Goal: Communication & Community: Share content

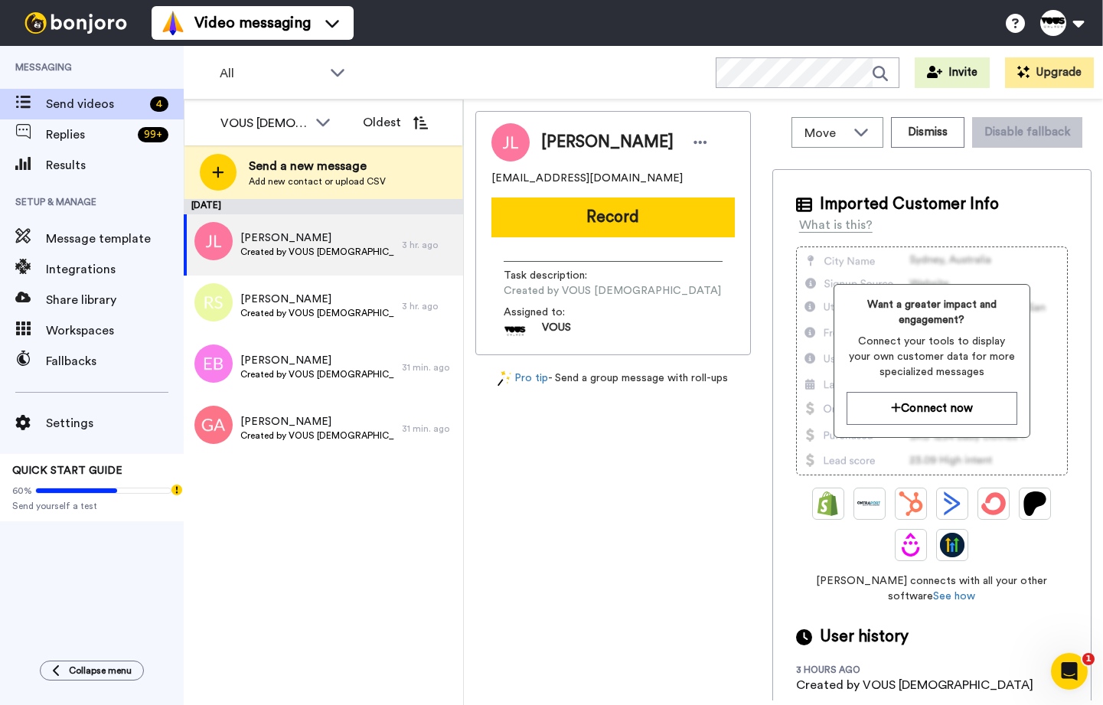
click at [387, 488] on div "October 7 Jack Landry Created by VOUS Church 3 hr. ago Renee Schultz Created by…" at bounding box center [323, 452] width 279 height 506
click at [306, 259] on div "Jack Landry Created by VOUS Church" at bounding box center [317, 244] width 154 height 29
click at [681, 221] on button "Record" at bounding box center [612, 217] width 243 height 40
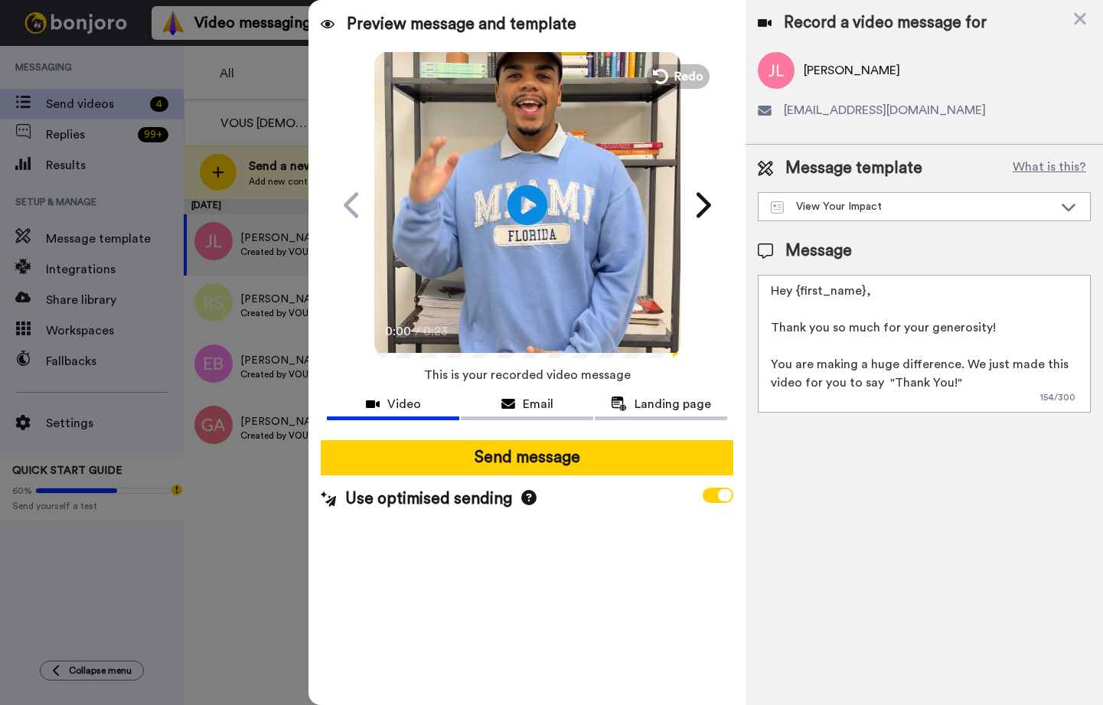
click at [520, 189] on icon at bounding box center [527, 204] width 41 height 41
click at [1082, 16] on icon at bounding box center [1080, 19] width 12 height 12
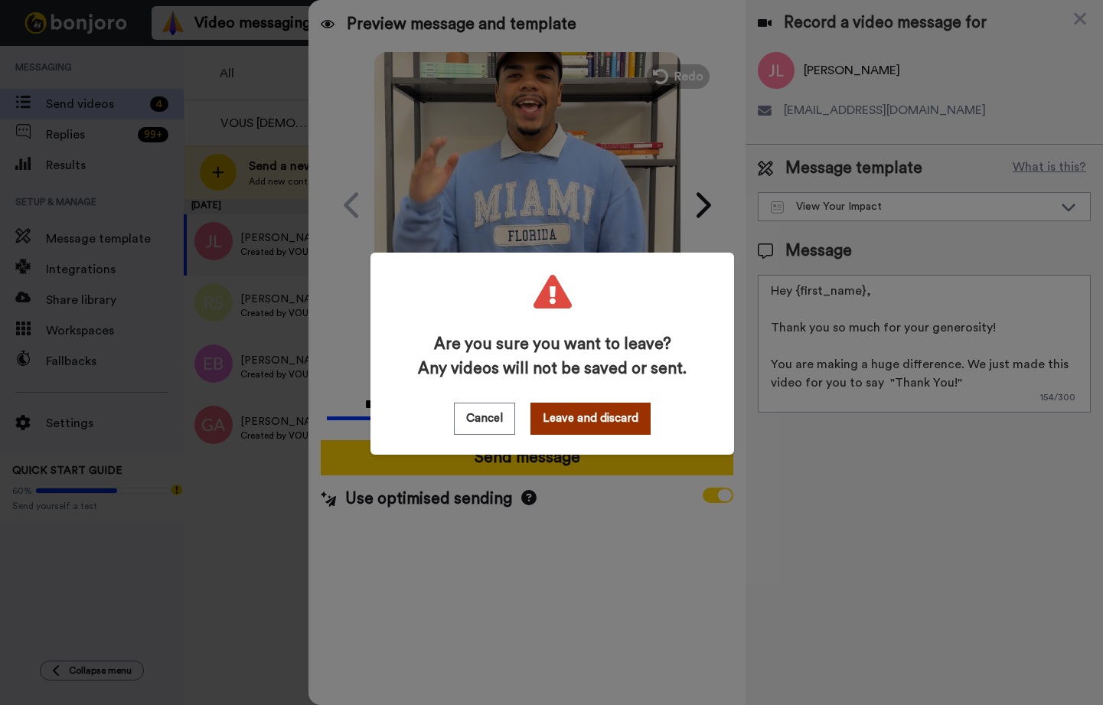
drag, startPoint x: 593, startPoint y: 416, endPoint x: 631, endPoint y: 416, distance: 37.5
click at [594, 416] on button "Leave and discard" at bounding box center [590, 419] width 120 height 32
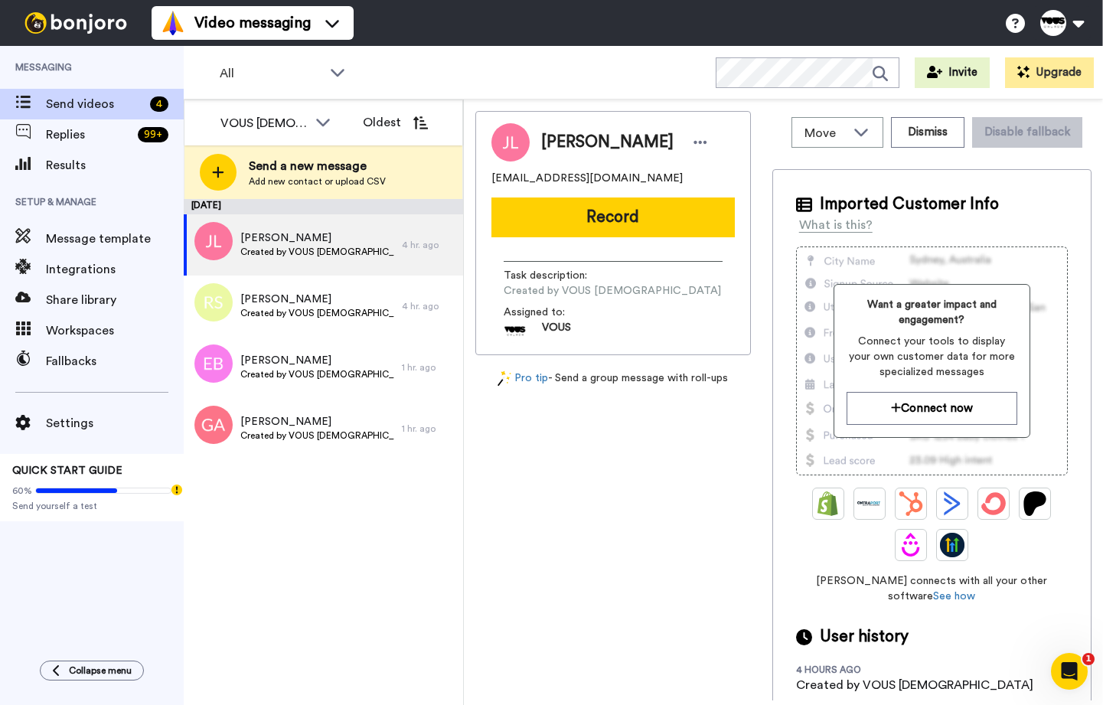
click at [692, 210] on button "Record" at bounding box center [612, 217] width 243 height 40
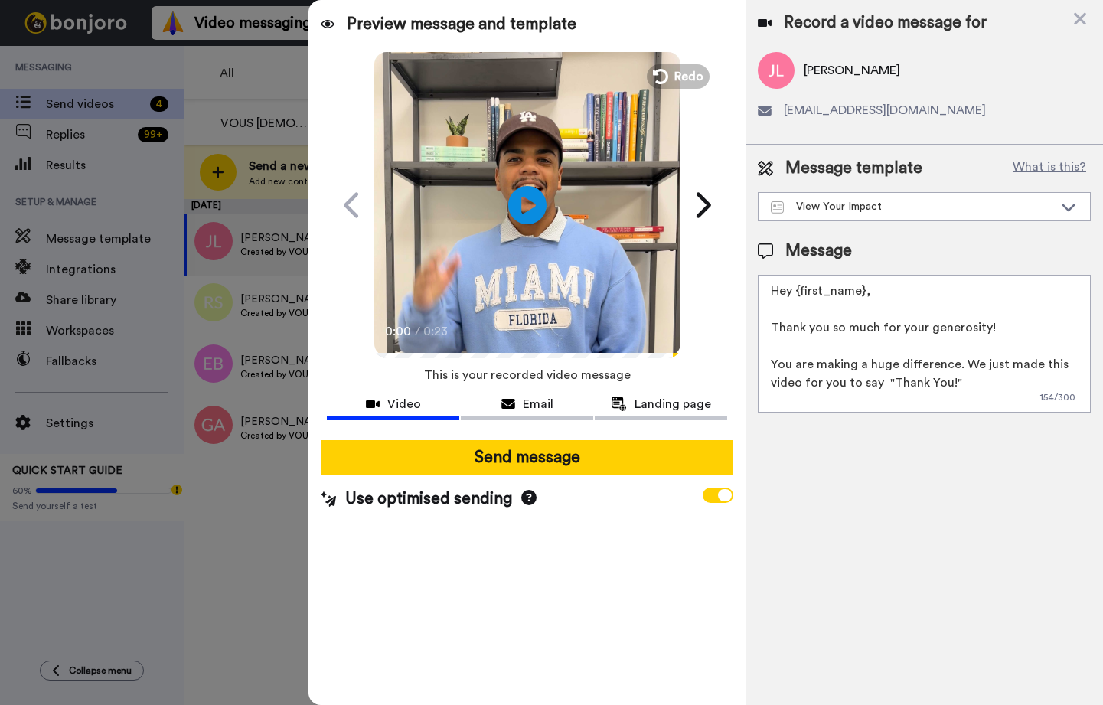
click at [547, 224] on video at bounding box center [527, 203] width 306 height 306
click at [319, 365] on div "Preview message and template Play/Pause 0:00 / 0:23 VOUS Church - Thank You! VO…" at bounding box center [526, 352] width 437 height 705
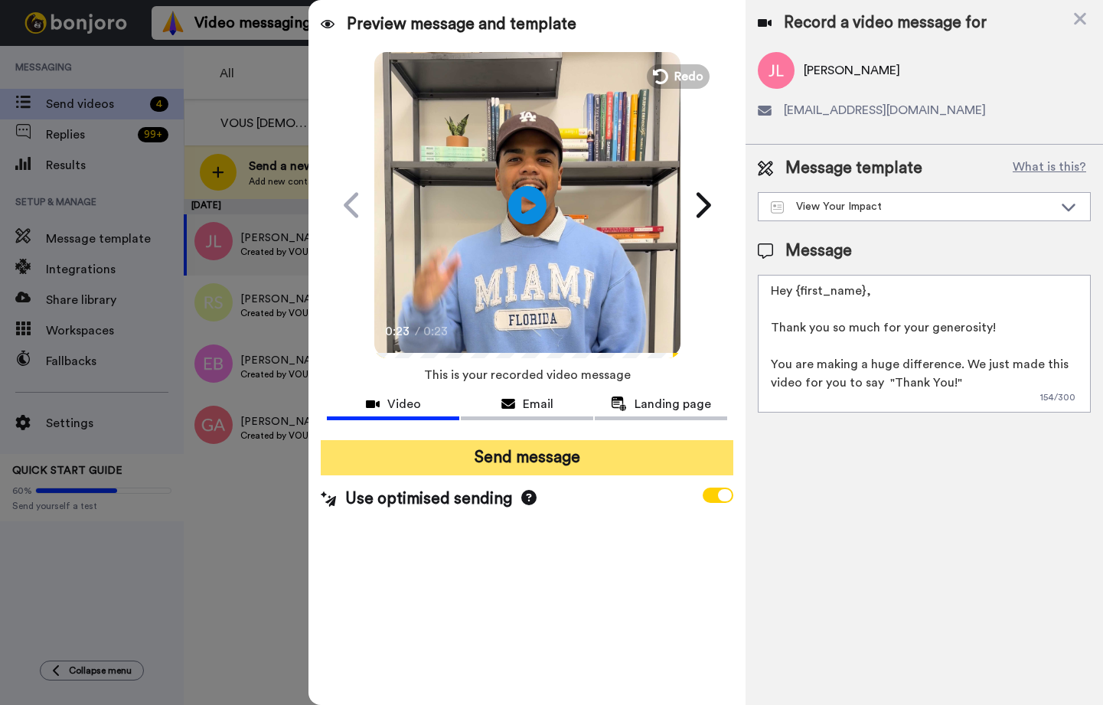
click at [628, 464] on button "Send message" at bounding box center [527, 457] width 413 height 35
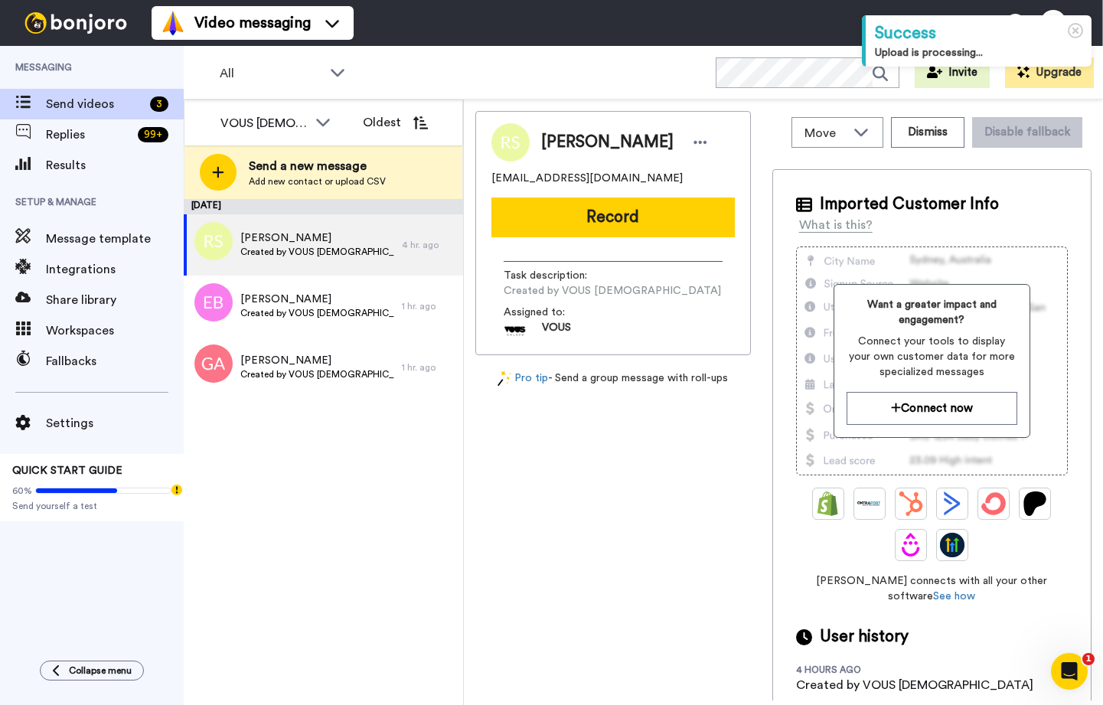
drag, startPoint x: 729, startPoint y: 226, endPoint x: 825, endPoint y: 214, distance: 96.4
click at [729, 226] on button "Record" at bounding box center [612, 217] width 243 height 40
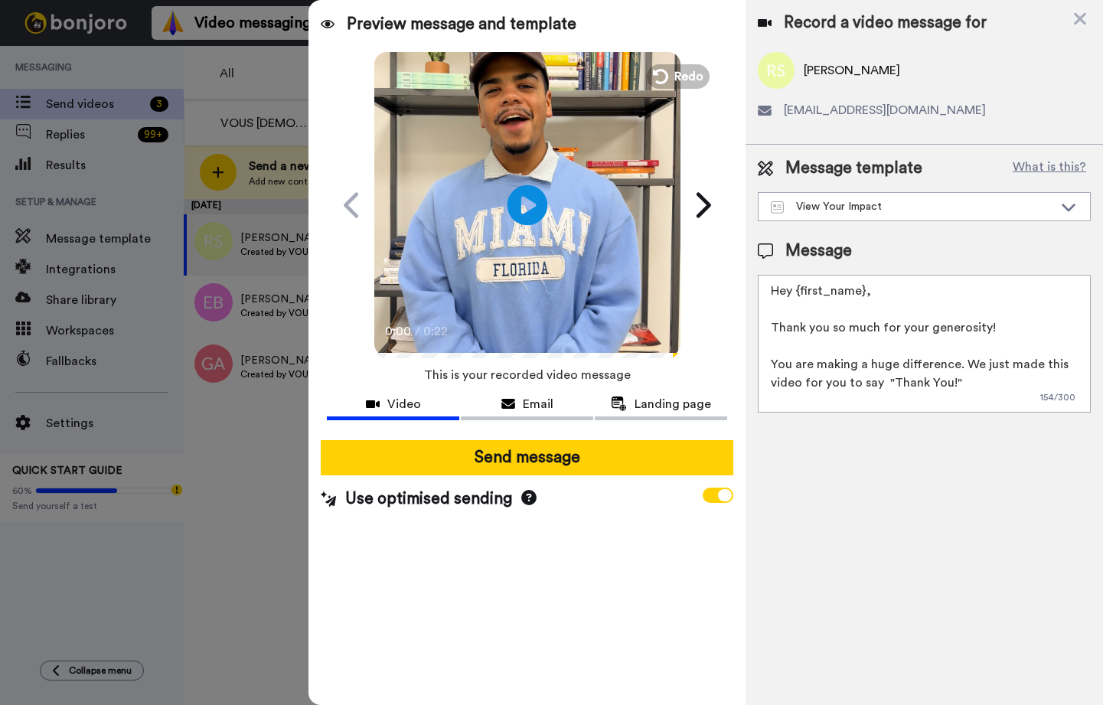
click at [537, 209] on icon at bounding box center [527, 204] width 41 height 41
click at [277, 351] on div "VOUS Church All members VOUS Church Oldest Send a new message Add new contact o…" at bounding box center [643, 428] width 919 height 659
click at [286, 352] on div "VOUS Church All members VOUS Church Oldest Send a new message Add new contact o…" at bounding box center [643, 428] width 919 height 659
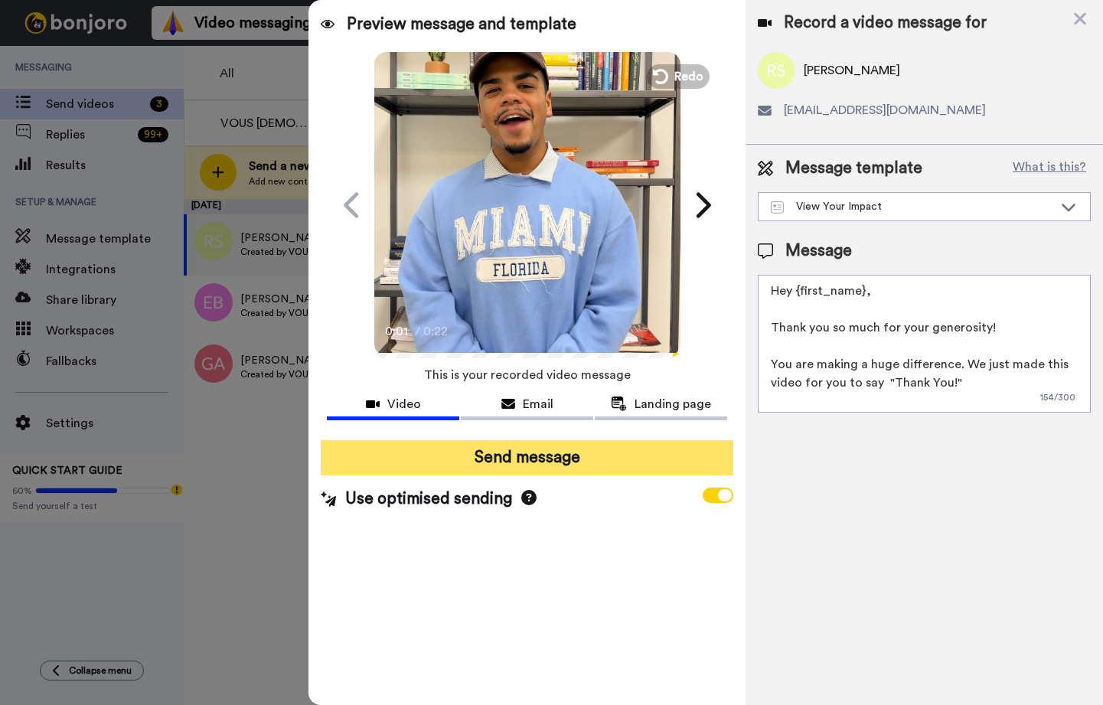
click at [463, 460] on button "Send message" at bounding box center [527, 457] width 413 height 35
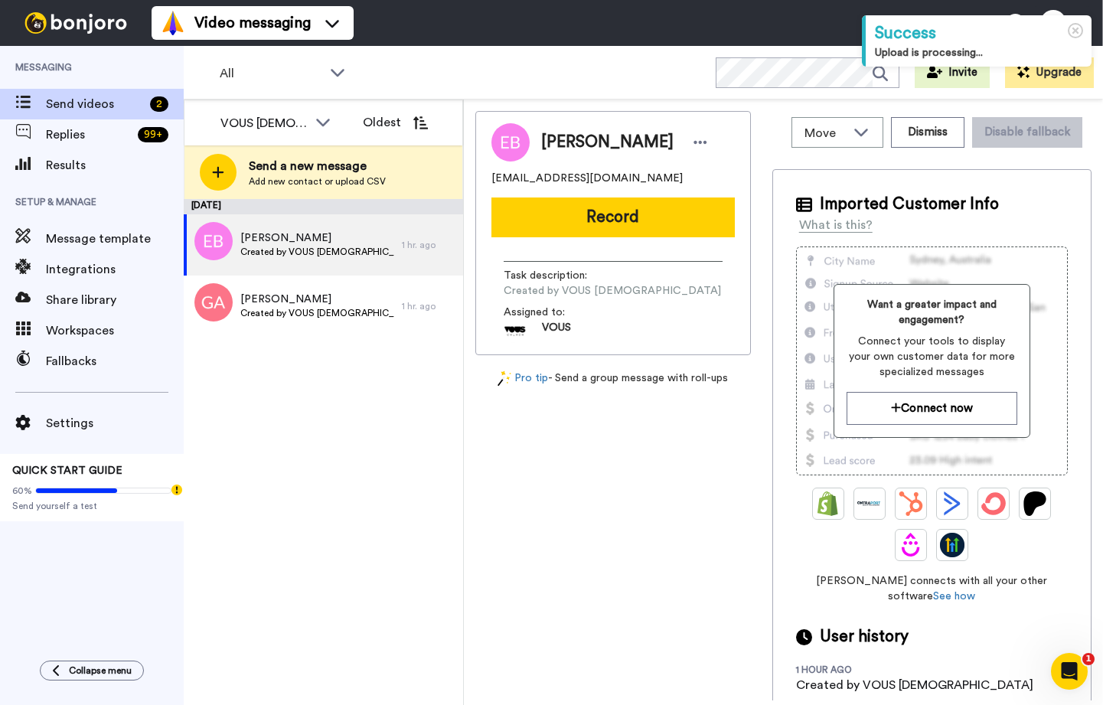
click at [595, 227] on button "Record" at bounding box center [612, 217] width 243 height 40
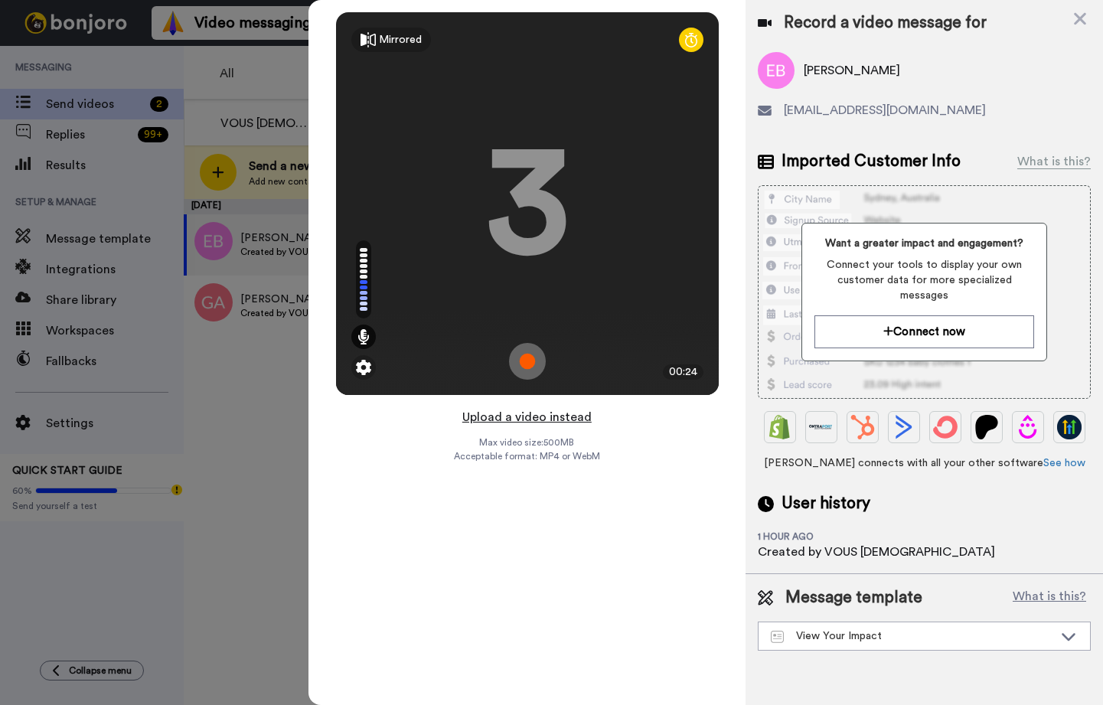
click at [553, 408] on button "Upload a video instead" at bounding box center [527, 417] width 139 height 20
click at [1082, 20] on icon at bounding box center [1080, 19] width 12 height 12
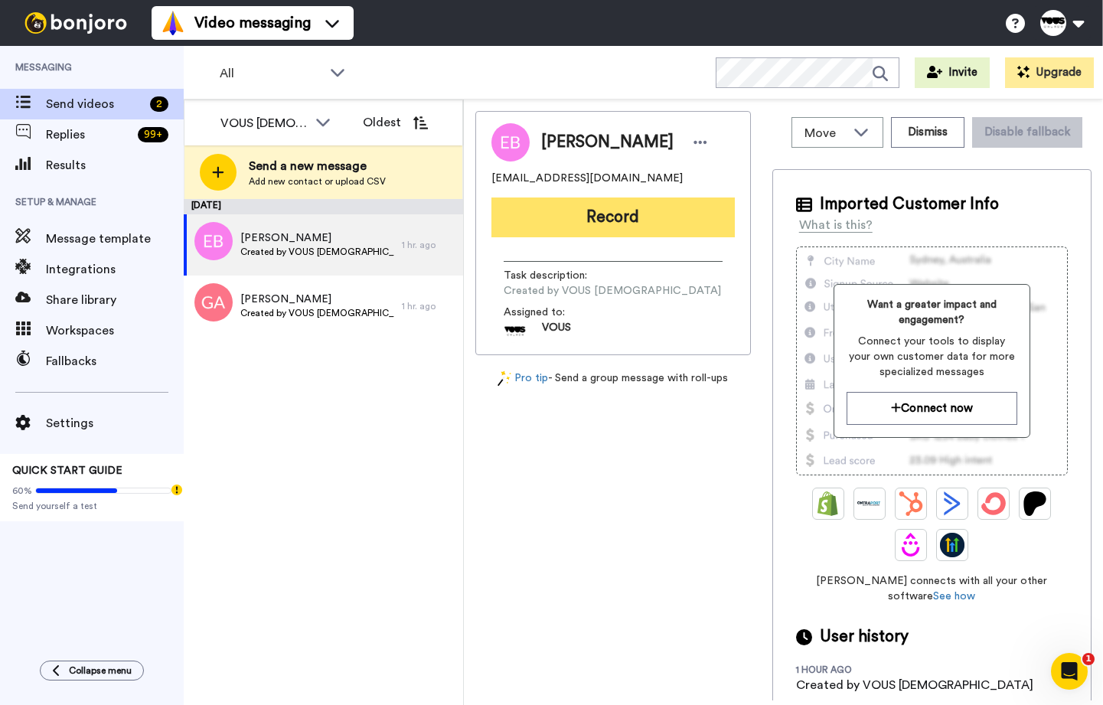
click at [618, 213] on button "Record" at bounding box center [612, 217] width 243 height 40
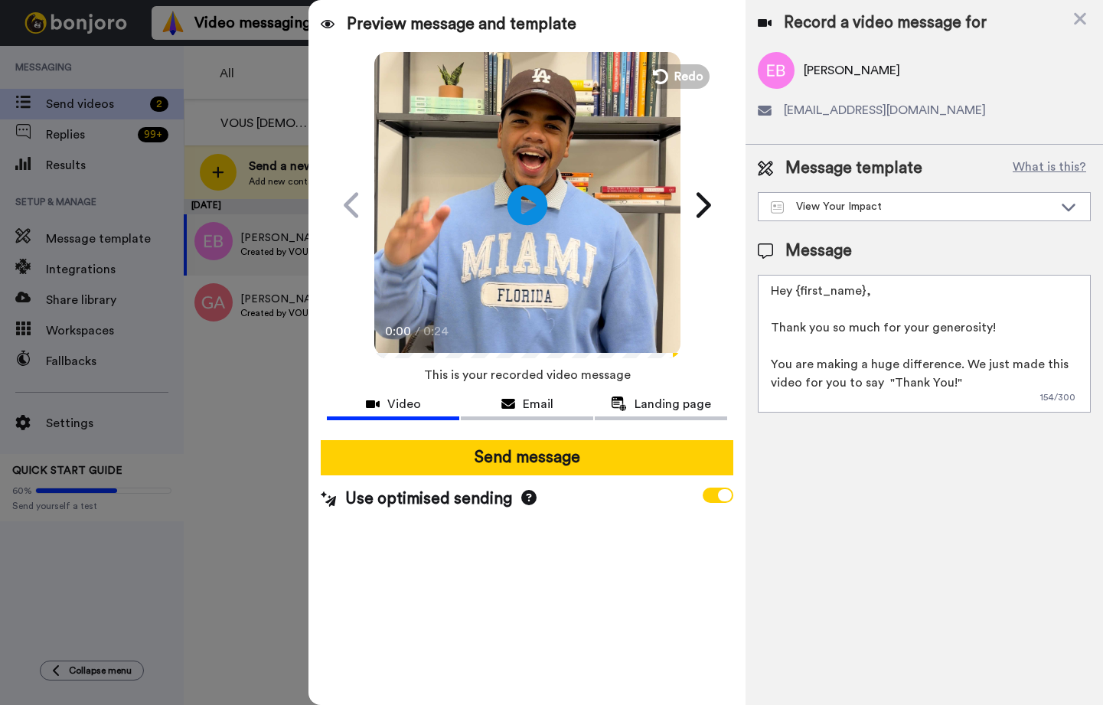
click at [537, 204] on icon at bounding box center [527, 204] width 41 height 41
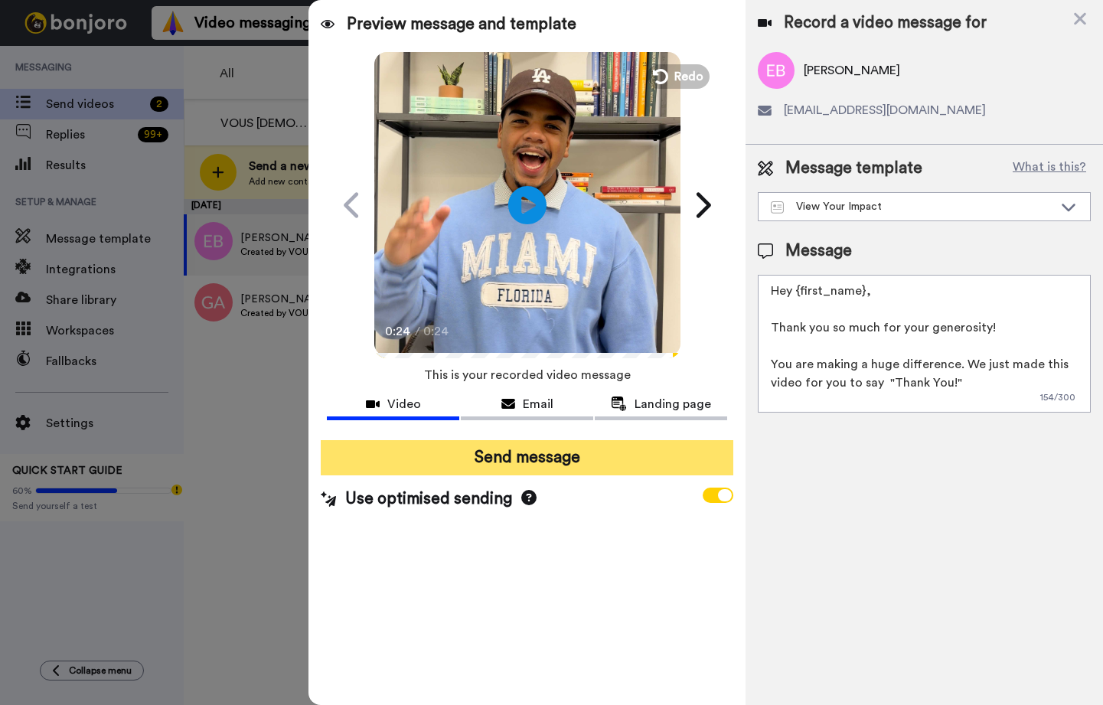
click at [608, 456] on button "Send message" at bounding box center [527, 457] width 413 height 35
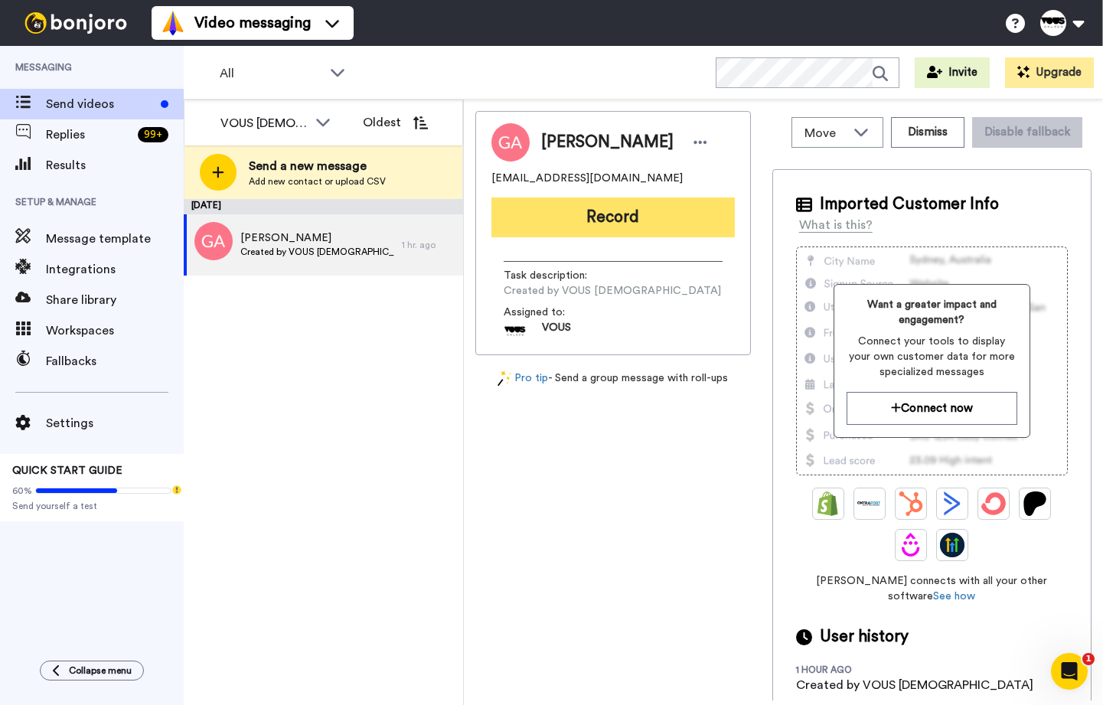
click at [638, 218] on button "Record" at bounding box center [612, 217] width 243 height 40
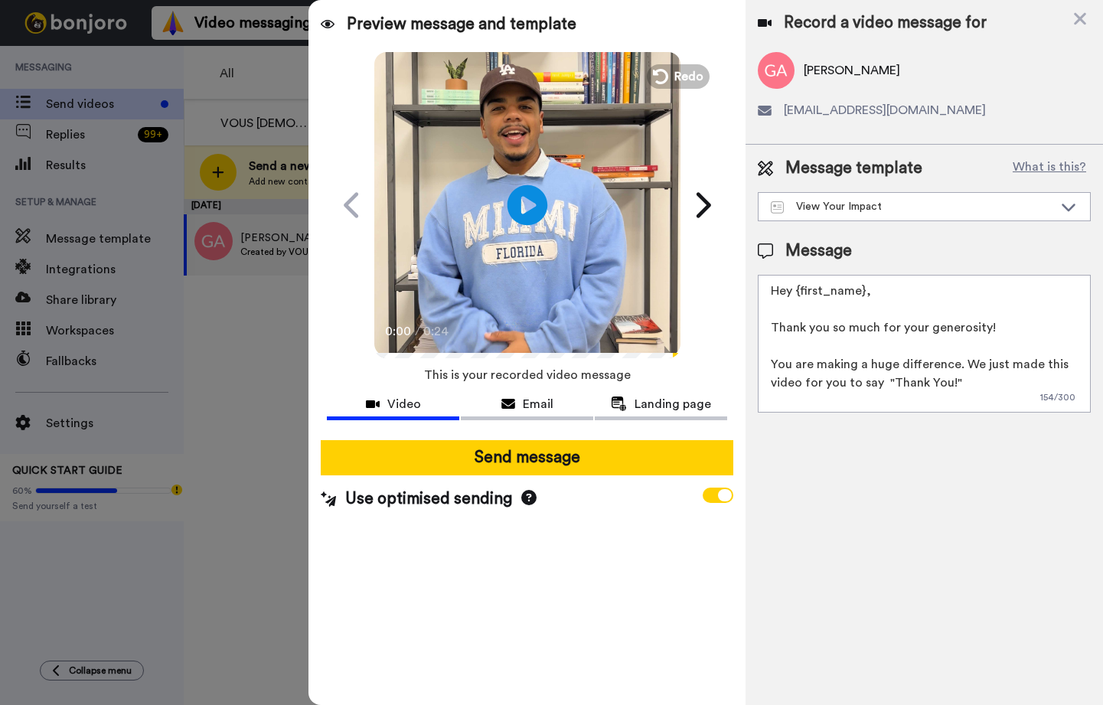
click at [541, 191] on icon at bounding box center [527, 204] width 41 height 41
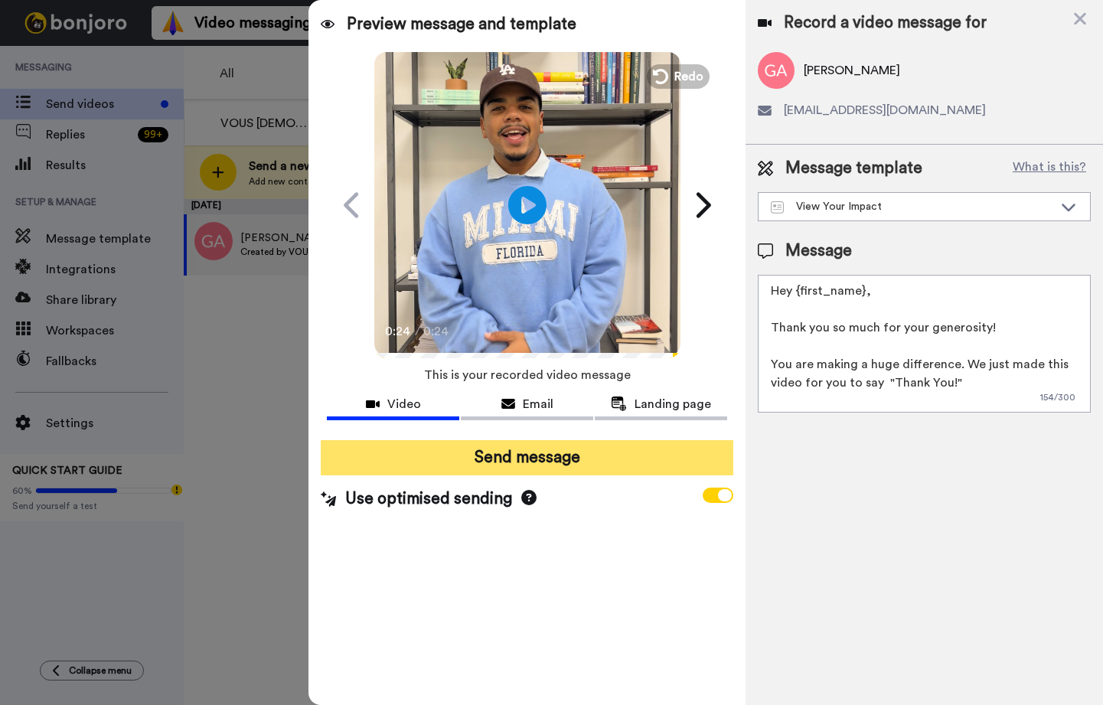
click at [566, 460] on button "Send message" at bounding box center [527, 457] width 413 height 35
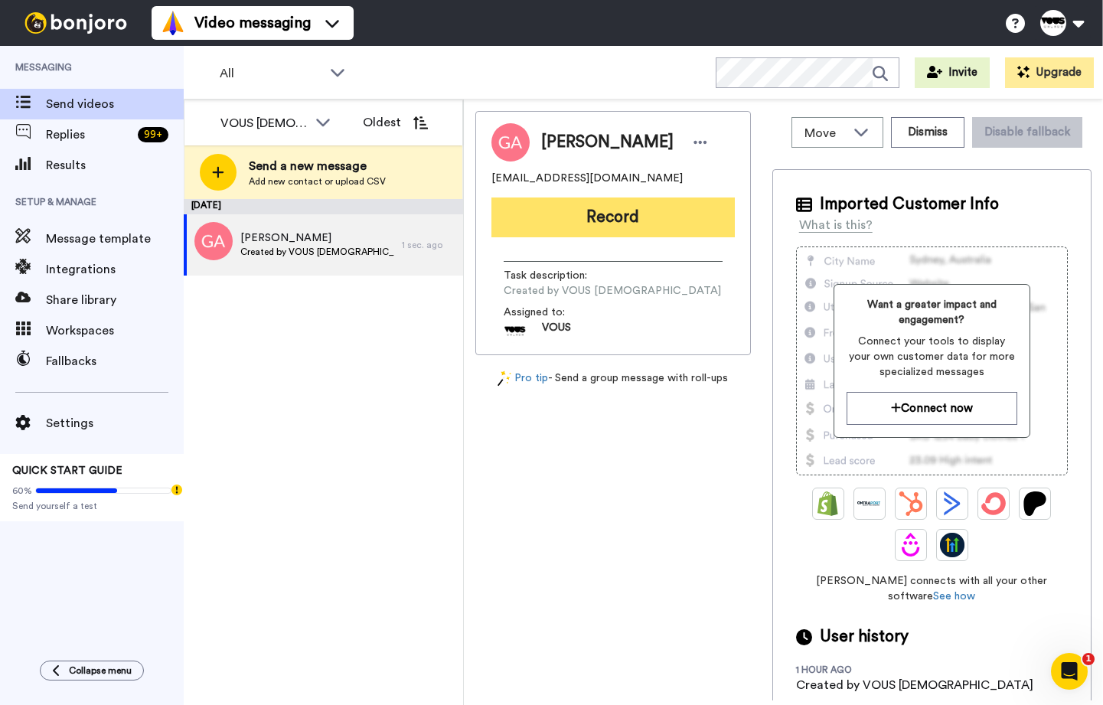
click at [626, 230] on button "Record" at bounding box center [612, 217] width 243 height 40
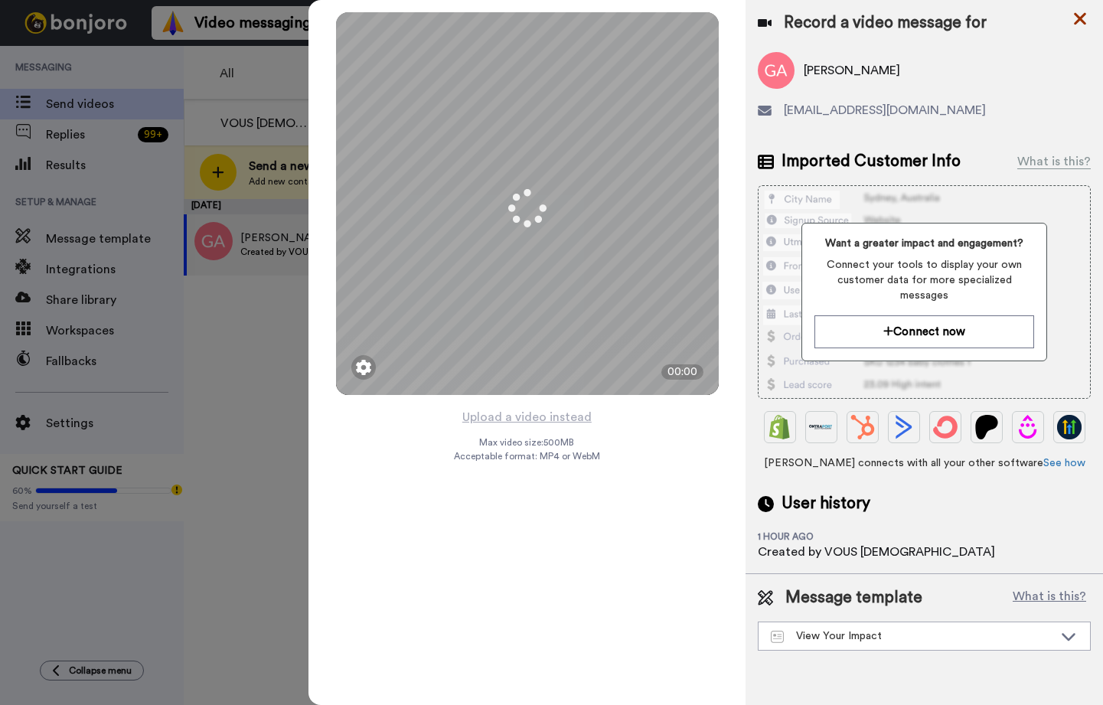
click at [1073, 13] on icon at bounding box center [1079, 18] width 15 height 19
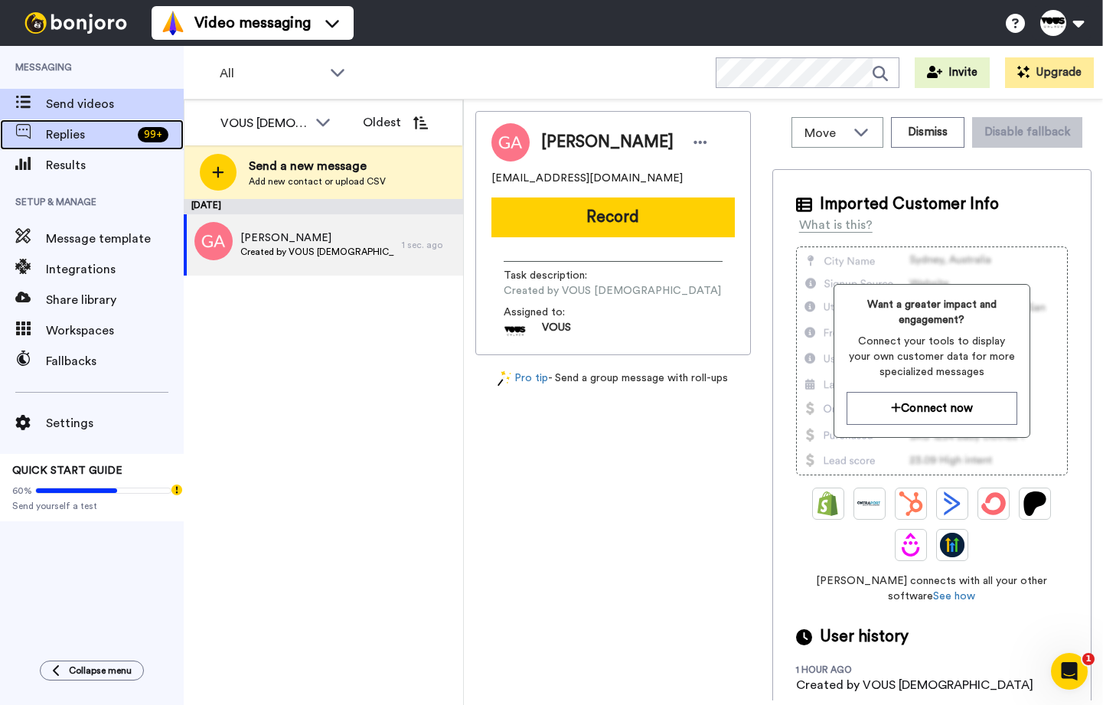
click at [122, 135] on span "Replies" at bounding box center [89, 135] width 86 height 18
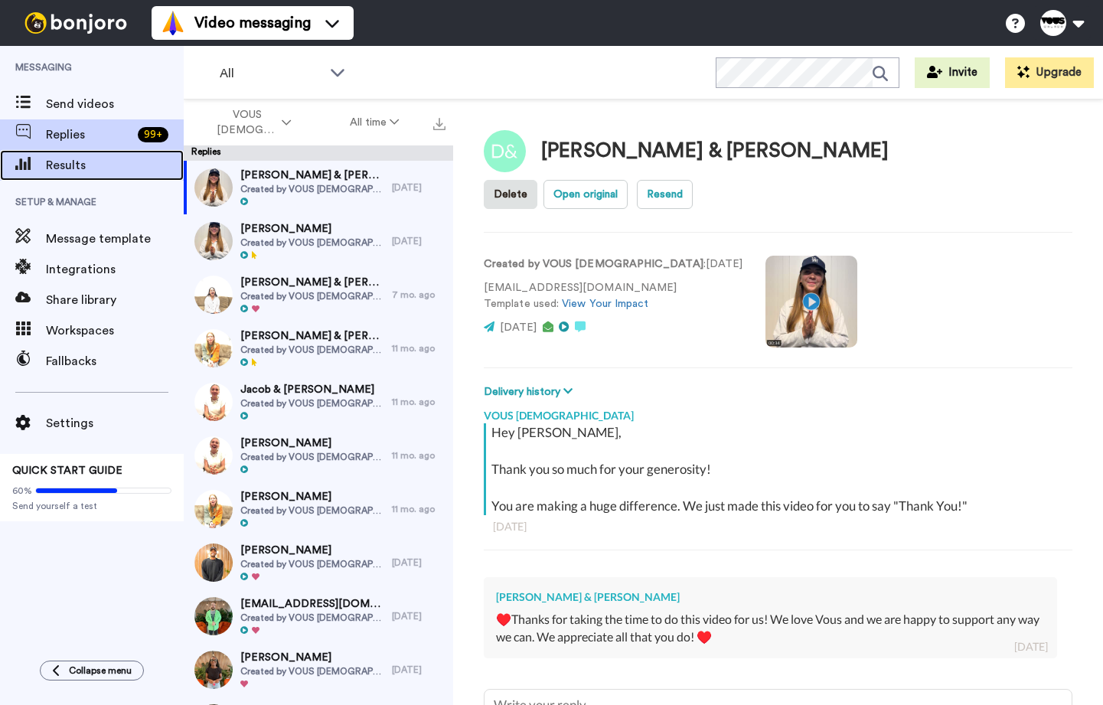
click at [84, 170] on span "Results" at bounding box center [115, 165] width 138 height 18
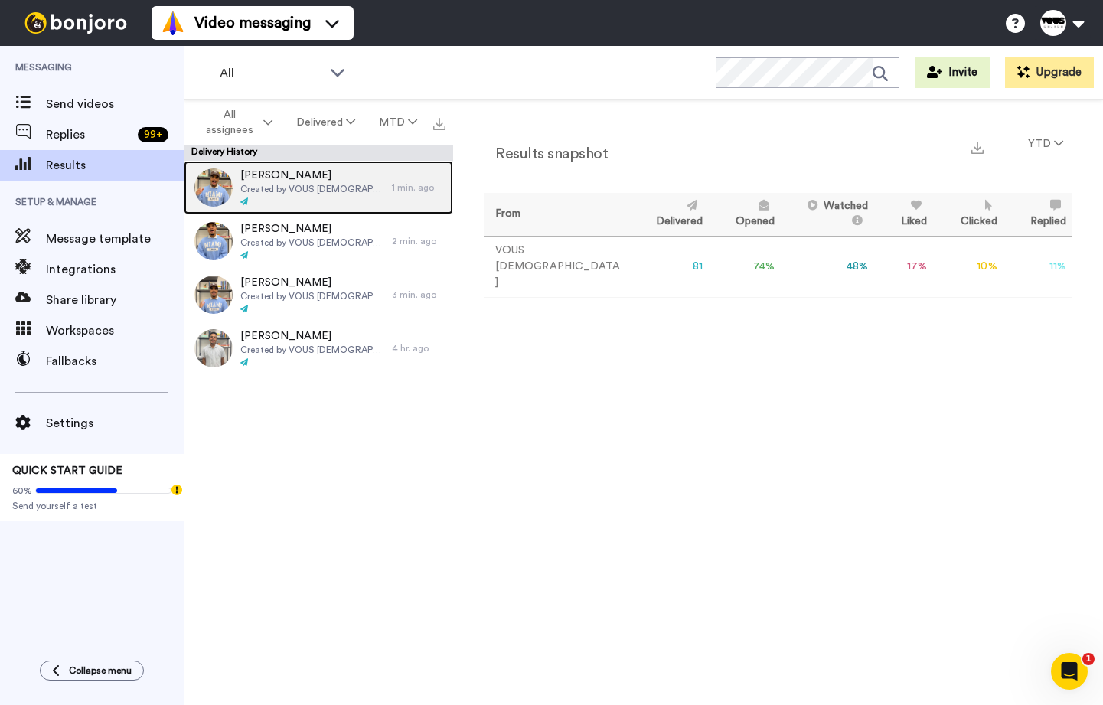
click at [315, 185] on span "Created by VOUS [DEMOGRAPHIC_DATA]" at bounding box center [312, 189] width 144 height 12
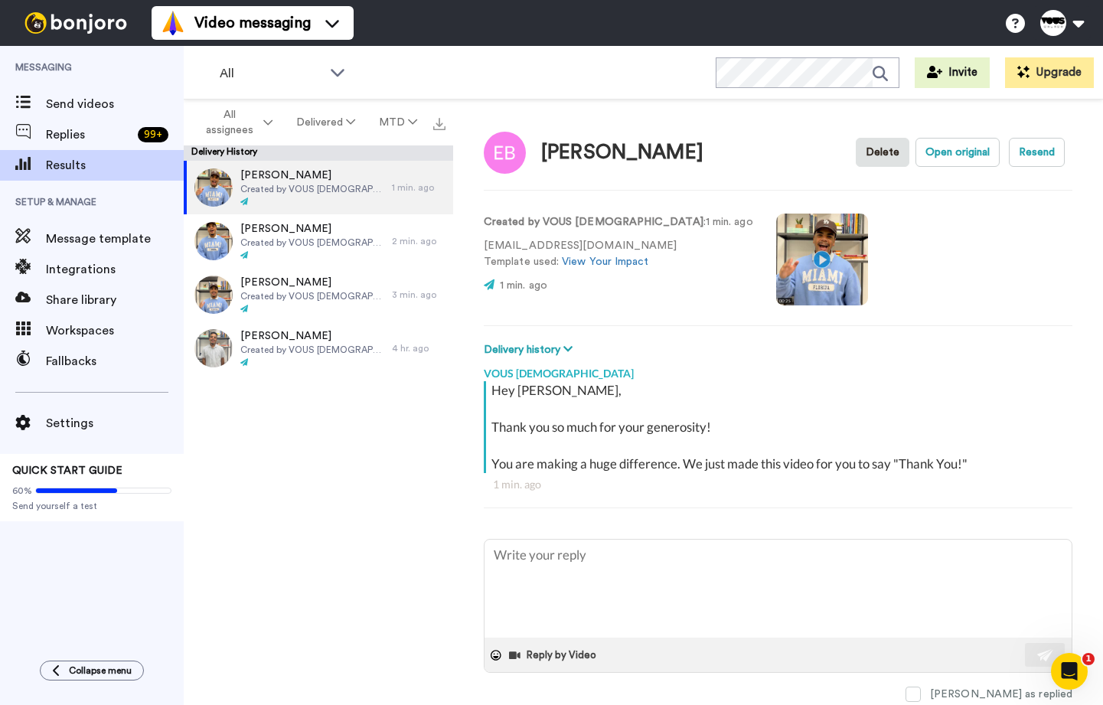
click at [776, 261] on video at bounding box center [822, 260] width 92 height 92
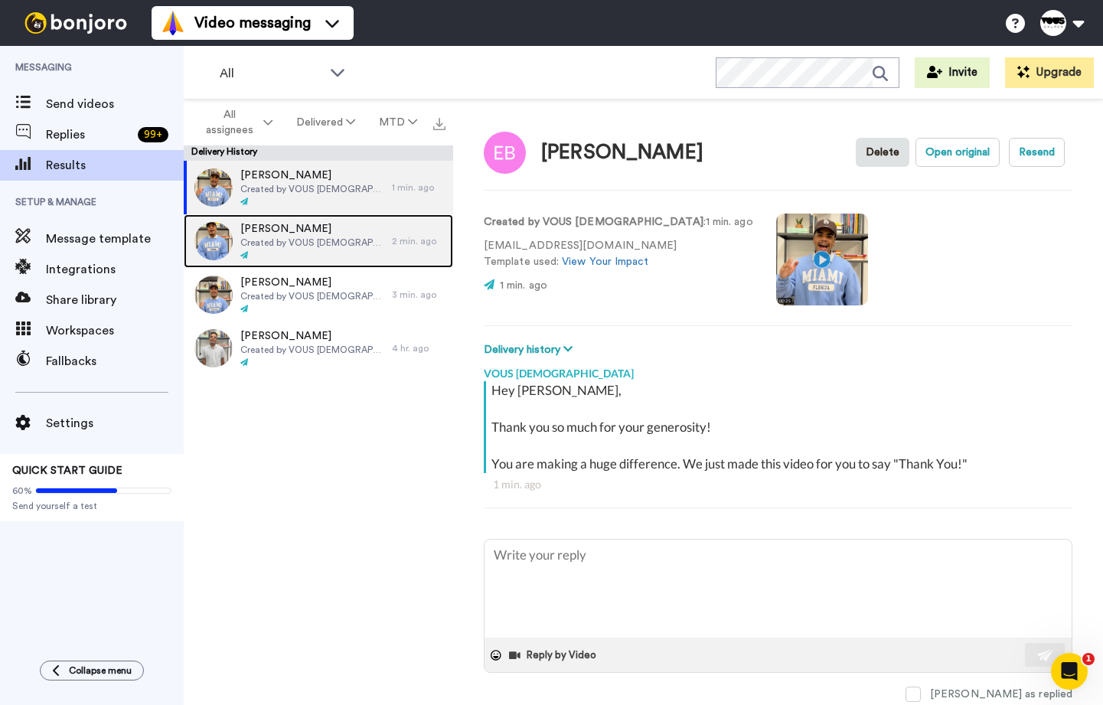
click at [258, 234] on span "Renee Schultz" at bounding box center [312, 228] width 144 height 15
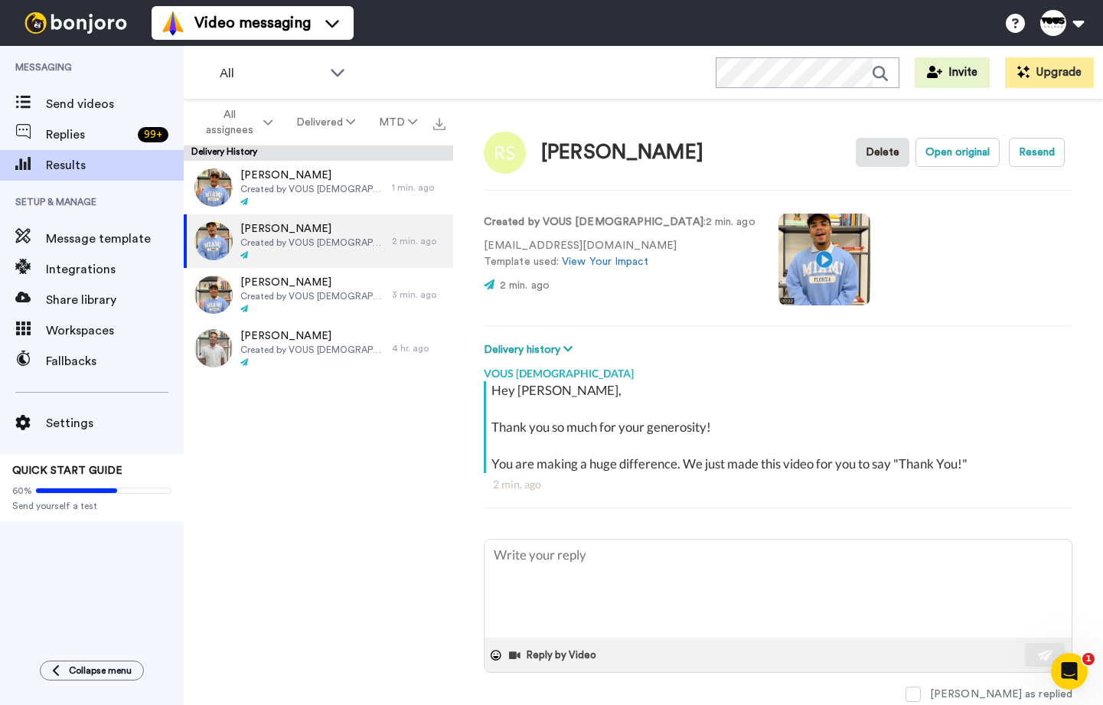
click at [778, 272] on video at bounding box center [824, 260] width 92 height 92
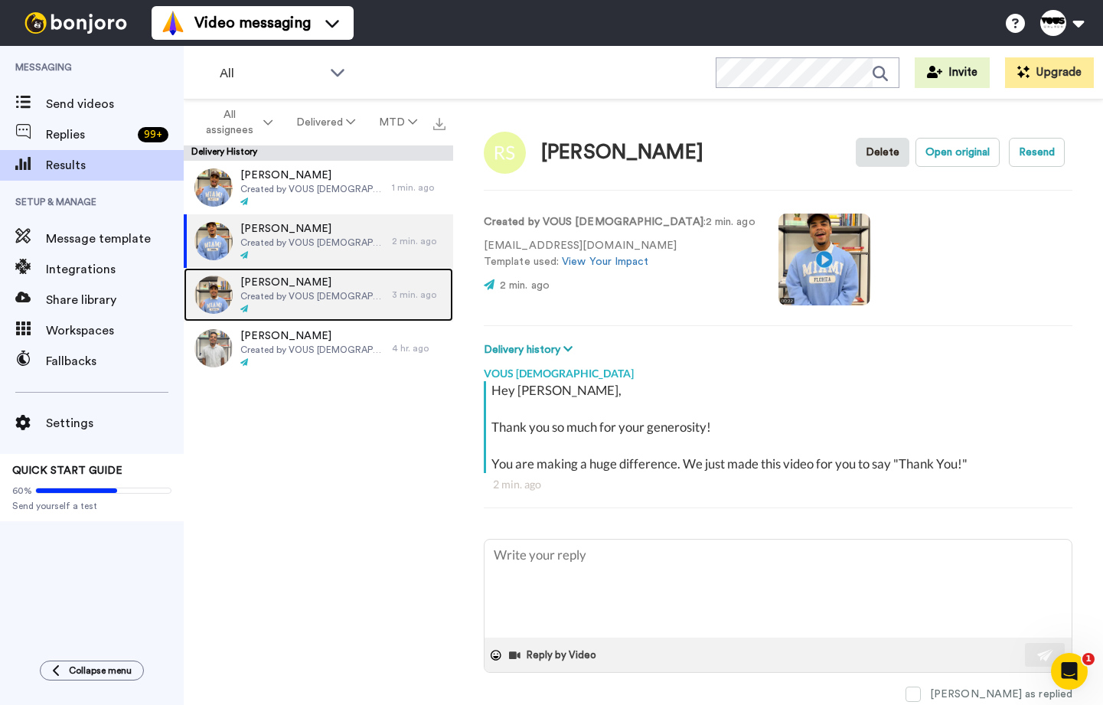
click at [306, 295] on span "Created by VOUS [DEMOGRAPHIC_DATA]" at bounding box center [312, 296] width 144 height 12
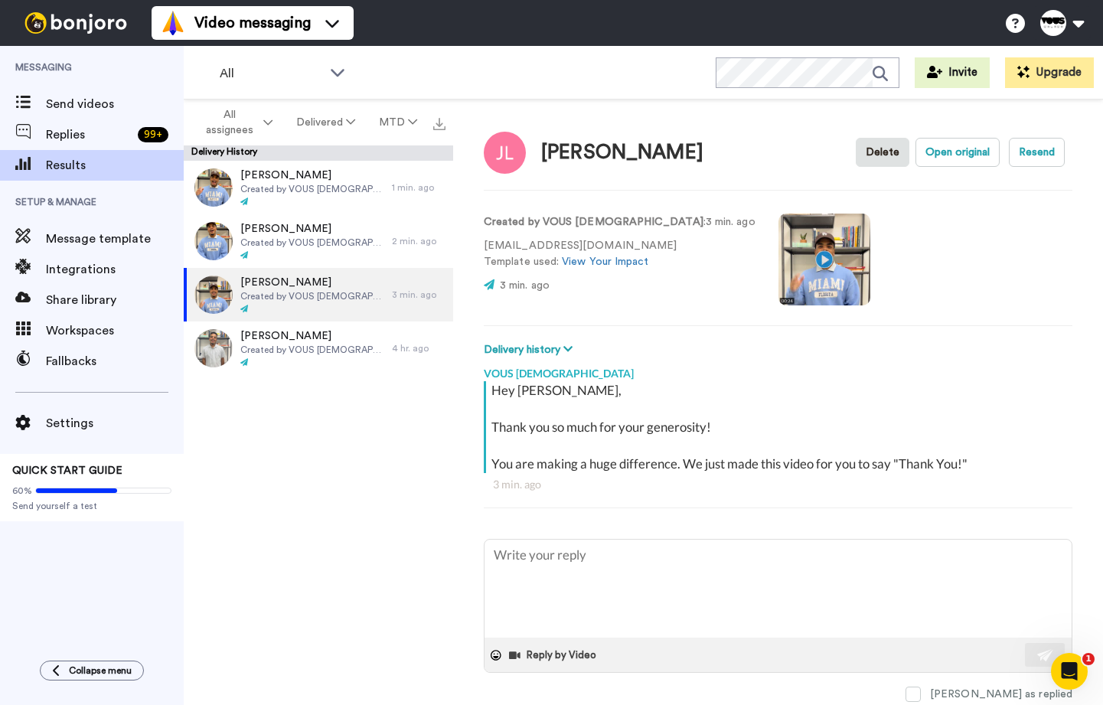
click at [778, 255] on video at bounding box center [824, 260] width 92 height 92
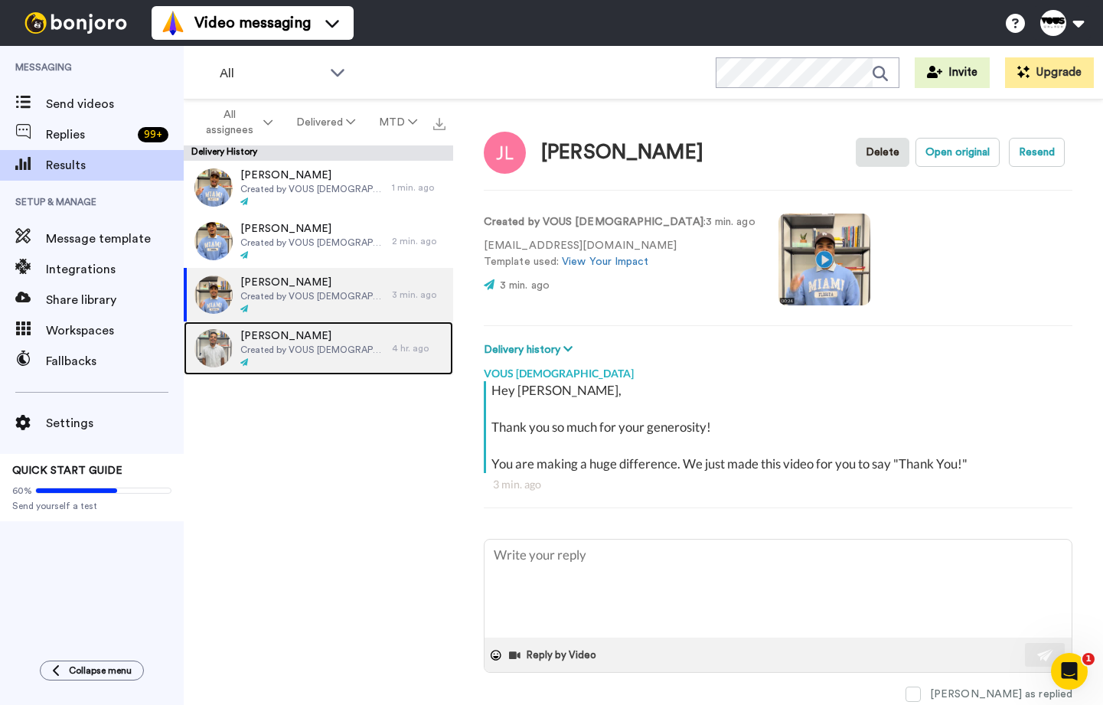
click at [275, 329] on span "Mason Henehan" at bounding box center [312, 335] width 144 height 15
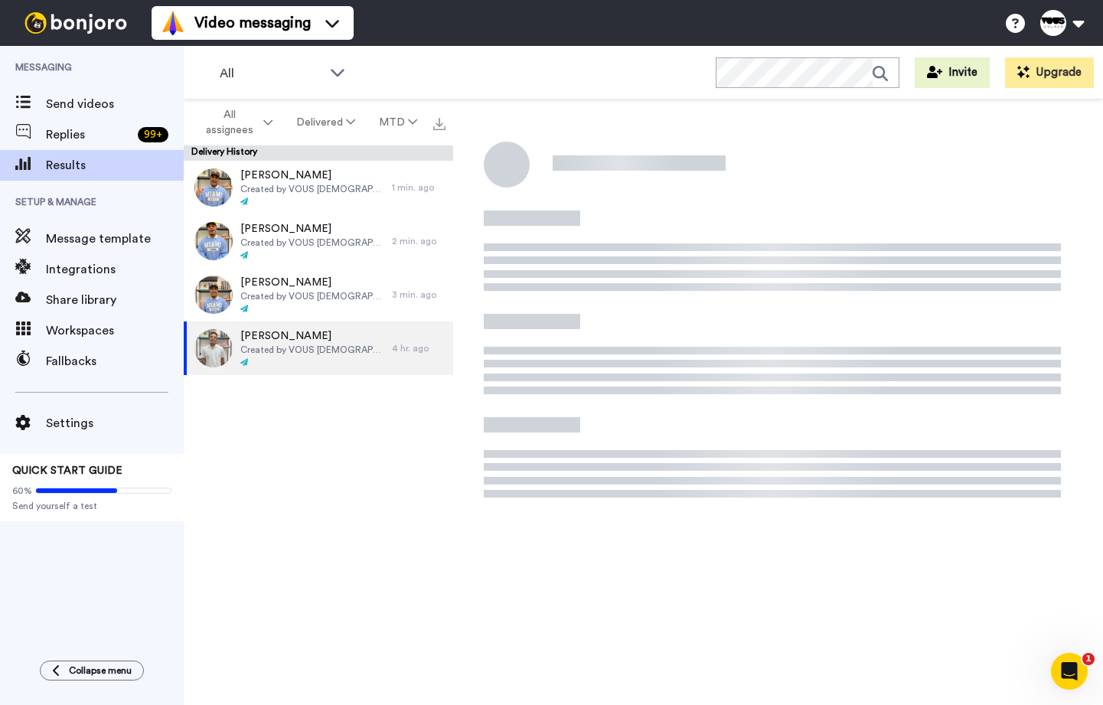
type textarea "x"
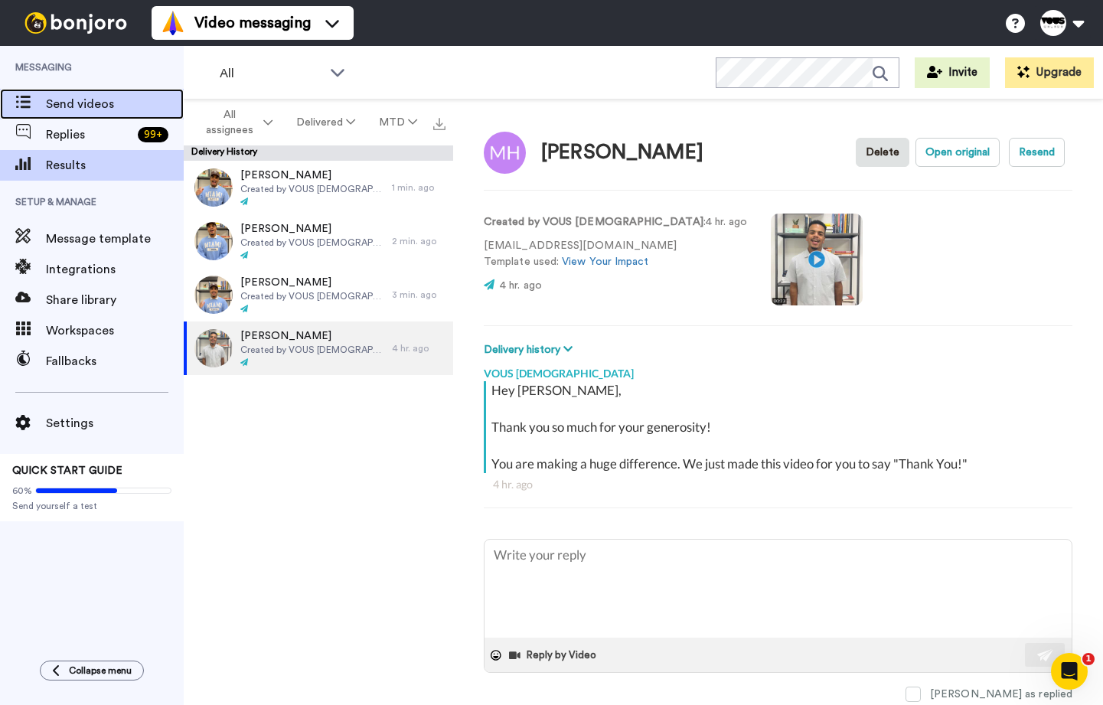
click at [73, 102] on span "Send videos" at bounding box center [115, 104] width 138 height 18
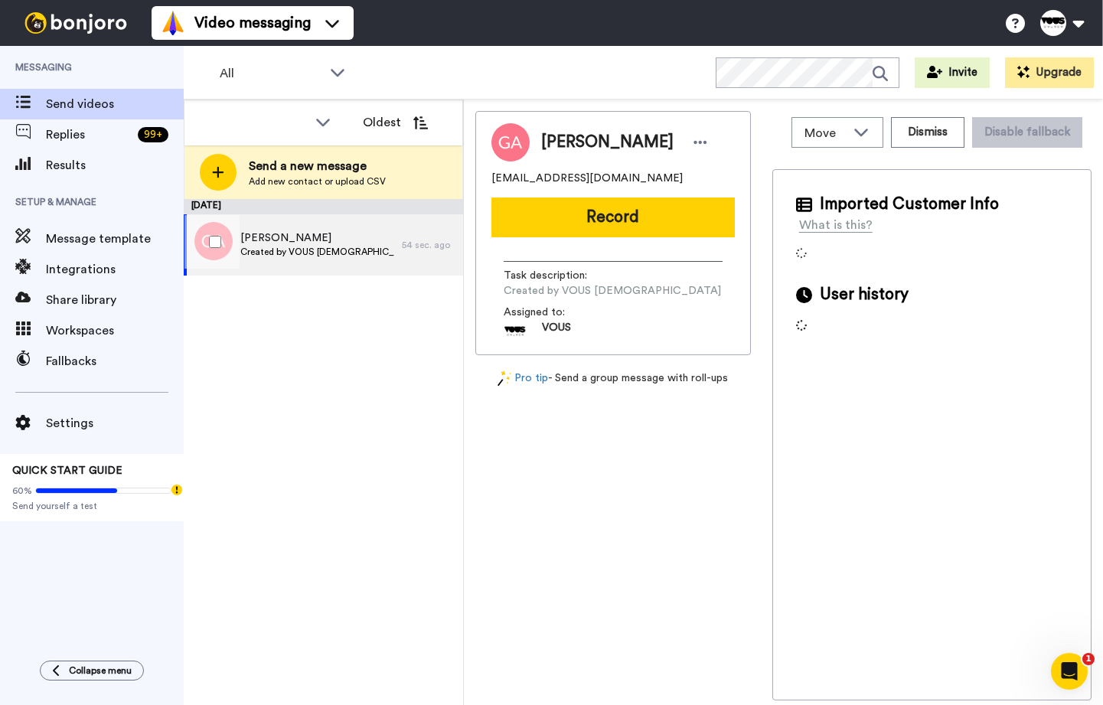
click at [309, 229] on div "[PERSON_NAME] Created by VOUS [DEMOGRAPHIC_DATA]" at bounding box center [293, 244] width 218 height 61
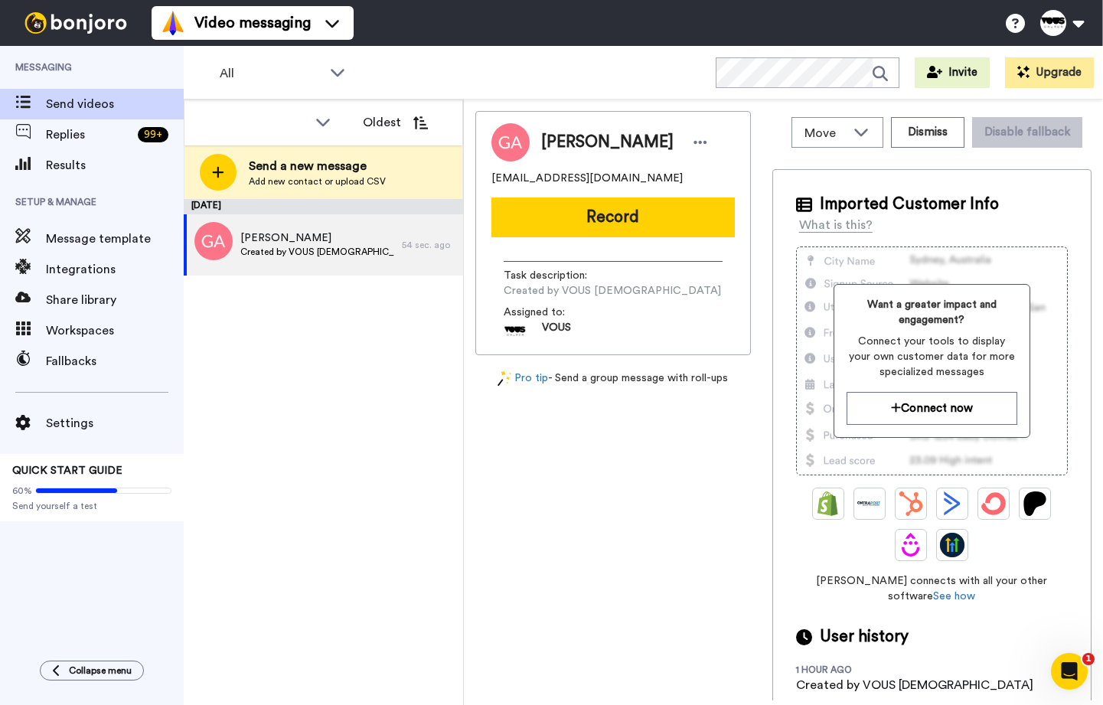
click at [682, 220] on button "Record" at bounding box center [612, 217] width 243 height 40
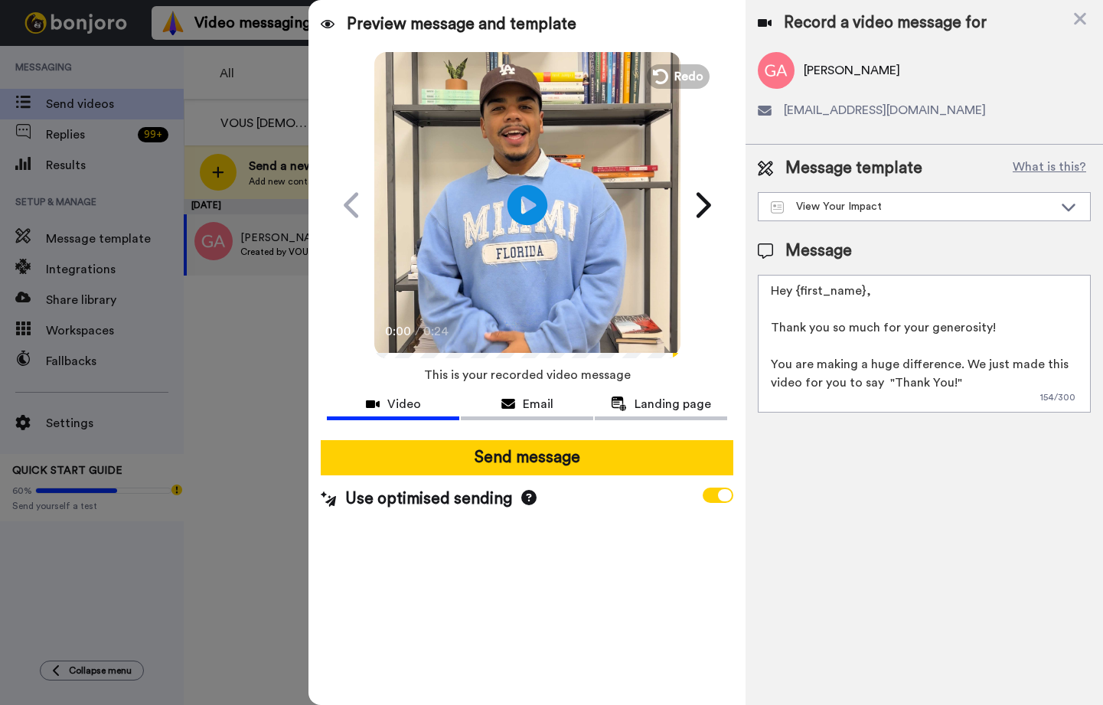
click at [519, 213] on icon at bounding box center [527, 204] width 41 height 41
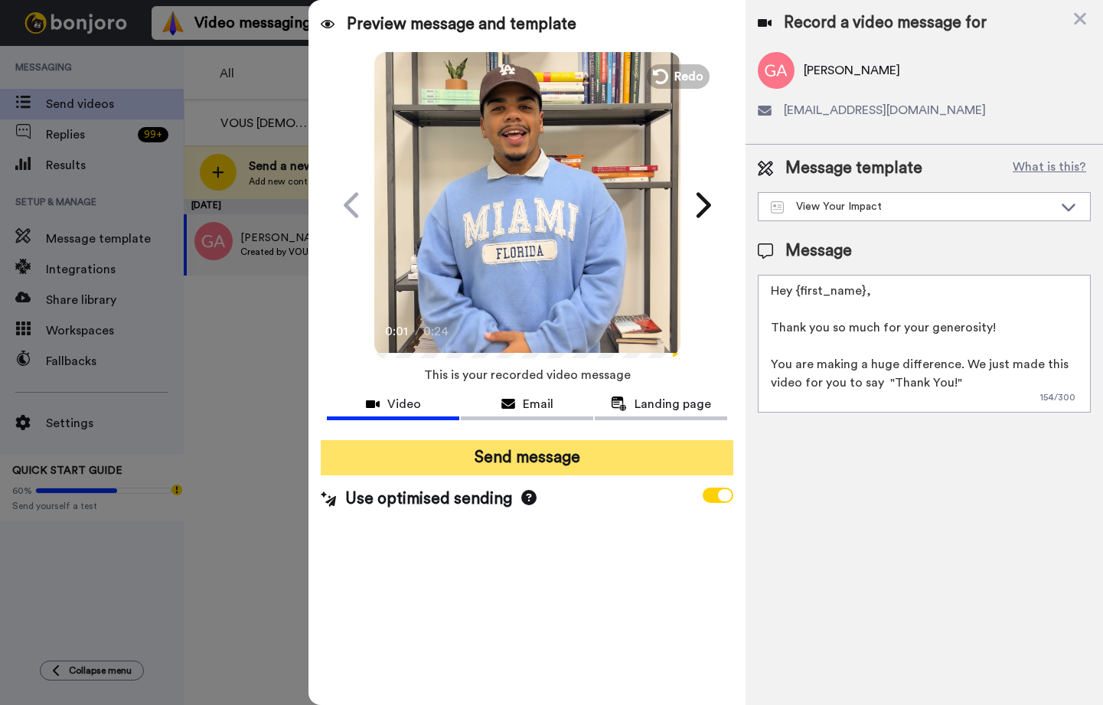
click at [561, 452] on button "Send message" at bounding box center [527, 457] width 413 height 35
